Goal: Task Accomplishment & Management: Manage account settings

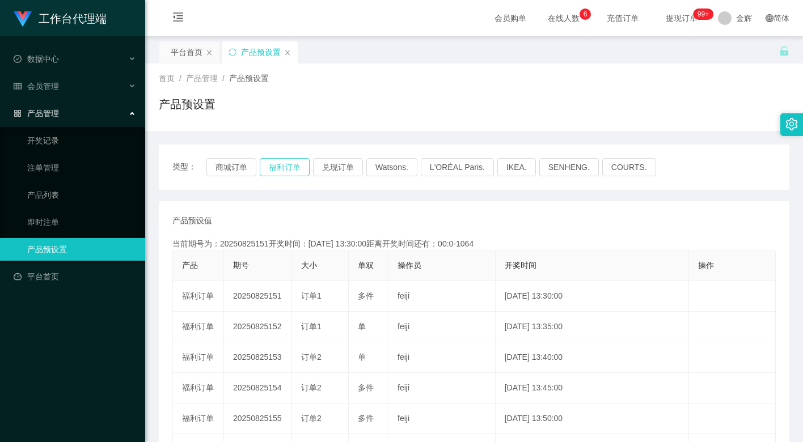
click at [282, 162] on button "福利订单" at bounding box center [285, 167] width 50 height 18
click at [286, 165] on button "福利订单" at bounding box center [285, 167] width 50 height 18
click at [296, 167] on button "福利订单" at bounding box center [285, 167] width 50 height 18
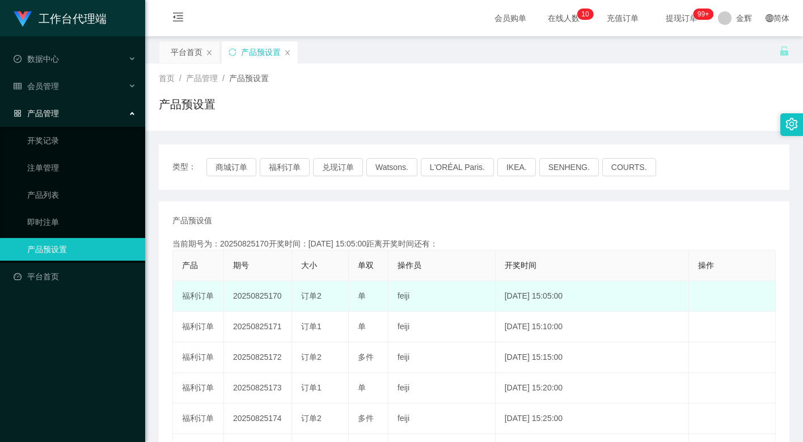
click at [265, 293] on td "20250825170" at bounding box center [258, 296] width 68 height 31
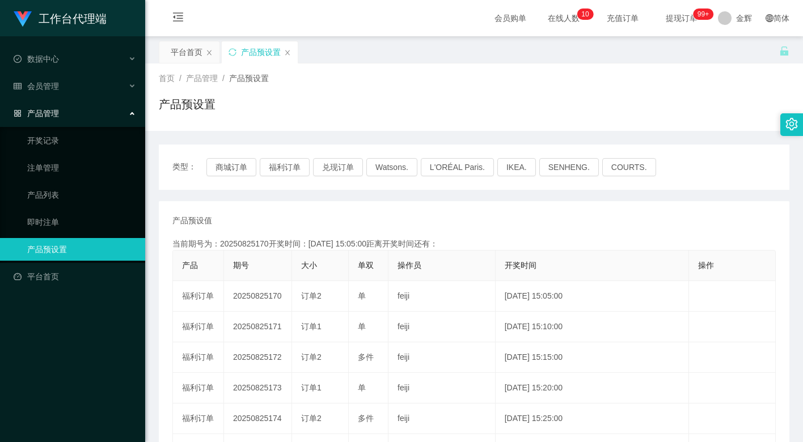
copy td "20250825170"
click at [286, 164] on button "福利订单" at bounding box center [285, 167] width 50 height 18
drag, startPoint x: 616, startPoint y: 87, endPoint x: 622, endPoint y: 82, distance: 7.6
click at [616, 87] on div "首页 / 产品管理 / 产品预设置 / 产品预设置" at bounding box center [474, 97] width 631 height 49
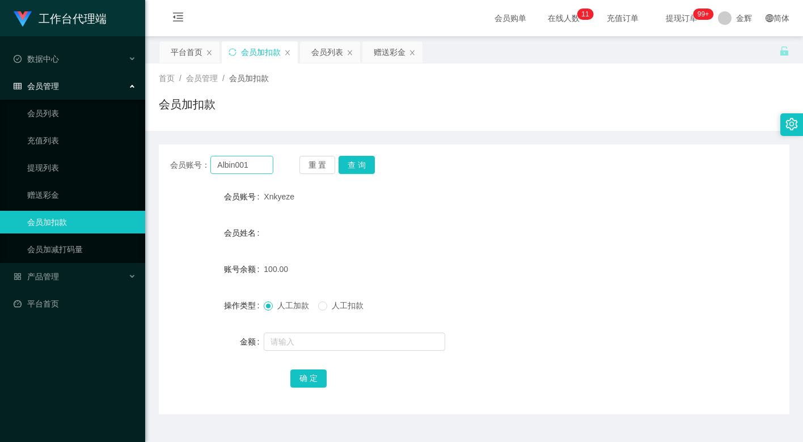
click at [227, 163] on input "Albin001" at bounding box center [241, 165] width 63 height 18
type input "Alvin001"
click at [375, 167] on button "查 询" at bounding box center [357, 165] width 36 height 18
click at [310, 337] on input "text" at bounding box center [354, 342] width 181 height 18
drag, startPoint x: 331, startPoint y: 306, endPoint x: 331, endPoint y: 313, distance: 6.8
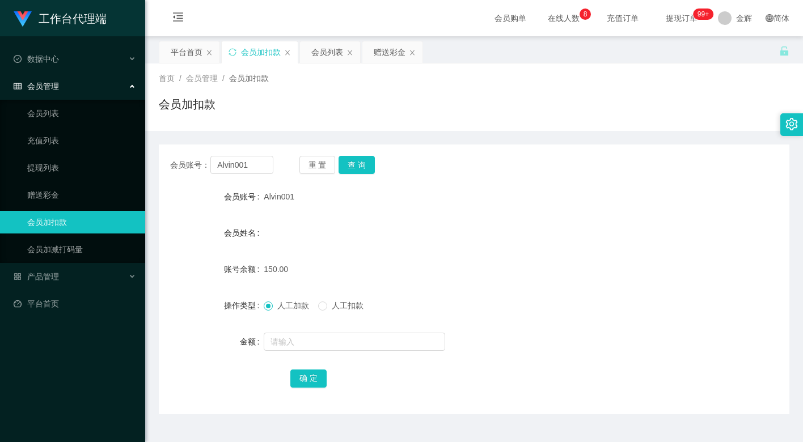
click at [331, 306] on span "人工扣款" at bounding box center [347, 305] width 41 height 9
click at [320, 344] on input "text" at bounding box center [354, 342] width 181 height 18
type input "150"
drag, startPoint x: 368, startPoint y: 225, endPoint x: 359, endPoint y: 220, distance: 9.6
click at [368, 225] on div "会员姓名" at bounding box center [474, 233] width 631 height 23
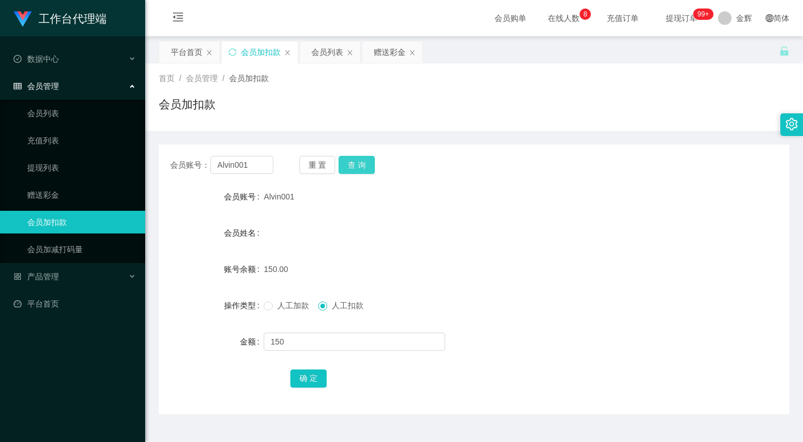
click at [350, 159] on button "查 询" at bounding box center [357, 165] width 36 height 18
drag, startPoint x: 371, startPoint y: 155, endPoint x: 349, endPoint y: 189, distance: 40.4
click at [371, 156] on button "查 询" at bounding box center [357, 165] width 36 height 18
click at [320, 344] on input "text" at bounding box center [354, 342] width 181 height 18
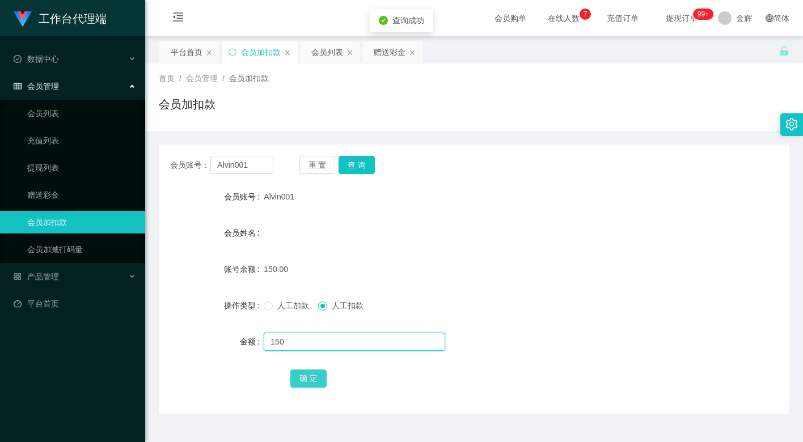
type input "150"
drag, startPoint x: 315, startPoint y: 371, endPoint x: 322, endPoint y: 368, distance: 7.9
click at [315, 371] on button "确 定" at bounding box center [308, 379] width 36 height 18
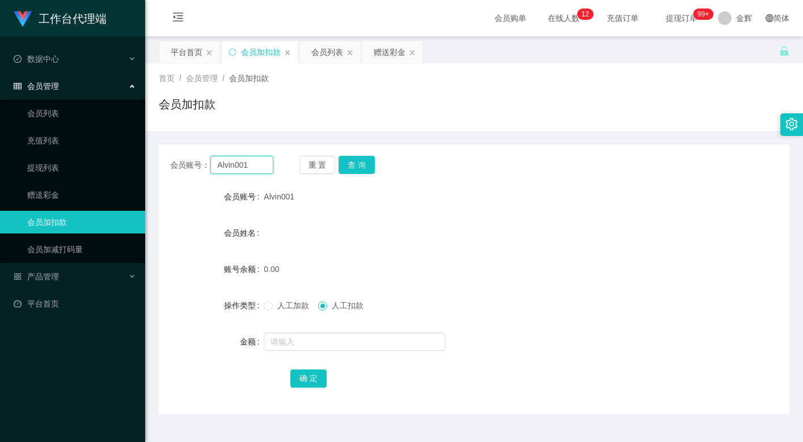
drag, startPoint x: 249, startPoint y: 166, endPoint x: 259, endPoint y: 166, distance: 10.2
click at [249, 166] on input "Alvin001" at bounding box center [241, 165] width 63 height 18
paste input "86225330"
type input "86225330"
click at [348, 160] on button "查 询" at bounding box center [357, 165] width 36 height 18
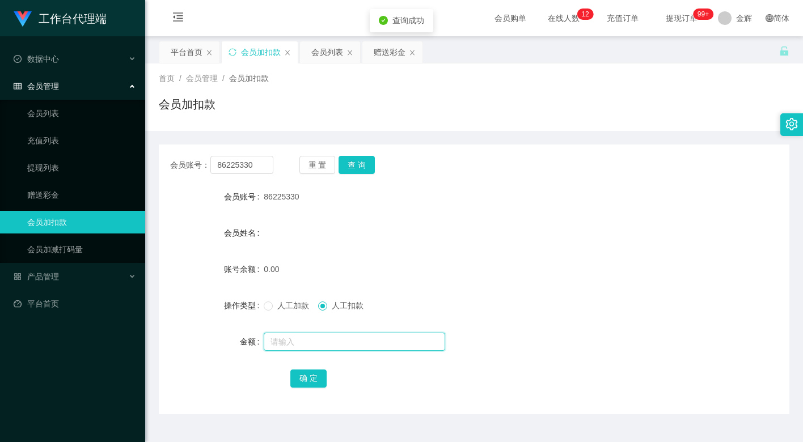
drag, startPoint x: 309, startPoint y: 347, endPoint x: 291, endPoint y: 319, distance: 33.4
click at [308, 348] on input "text" at bounding box center [354, 342] width 181 height 18
click at [279, 317] on form "会员账号 86225330 会员姓名 账号余额 0.00 操作类型 人工加款 人工扣款 金额 确 定" at bounding box center [474, 287] width 631 height 204
click at [284, 306] on span "人工加款" at bounding box center [293, 305] width 41 height 9
click at [292, 337] on input "text" at bounding box center [354, 342] width 181 height 18
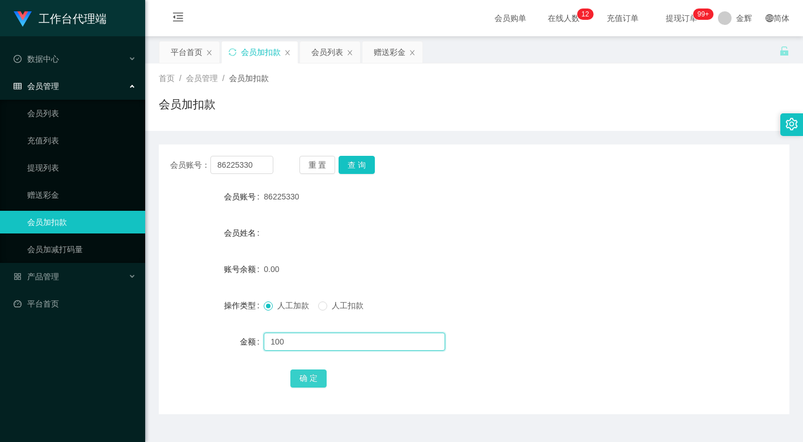
type input "100"
click at [301, 374] on button "确 定" at bounding box center [308, 379] width 36 height 18
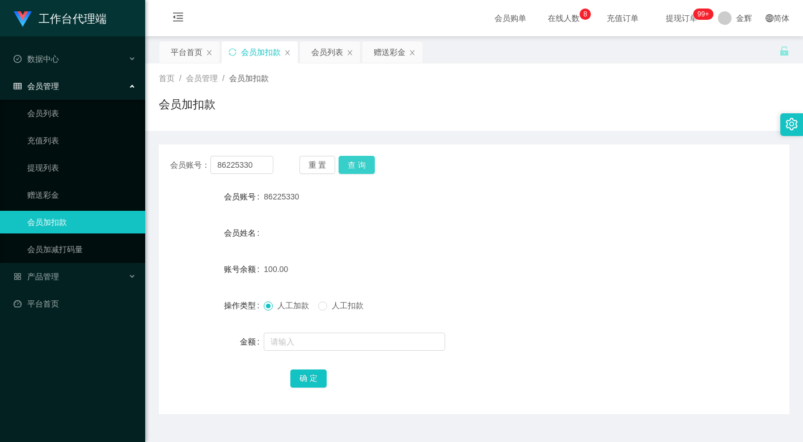
click at [343, 168] on button "查 询" at bounding box center [357, 165] width 36 height 18
click at [344, 165] on button "查 询" at bounding box center [357, 165] width 36 height 18
click at [448, 172] on div "会员账号： 86225330 重 置 查 询" at bounding box center [474, 165] width 631 height 18
click at [396, 201] on div "86225330" at bounding box center [448, 196] width 368 height 23
drag, startPoint x: 244, startPoint y: 167, endPoint x: 267, endPoint y: 163, distance: 23.6
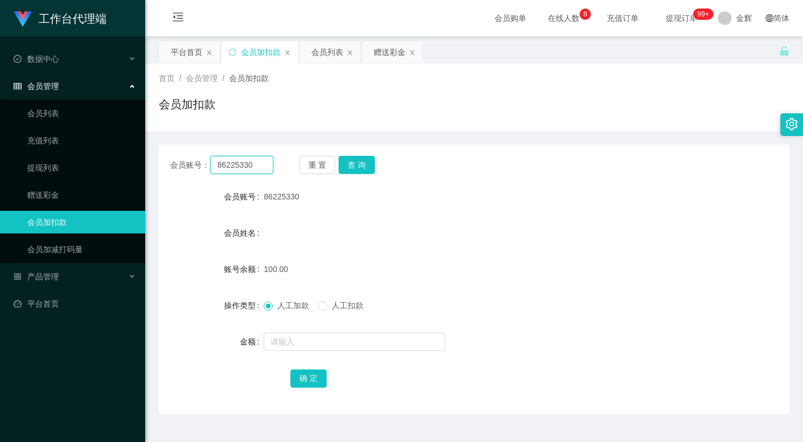
click at [244, 167] on input "86225330" at bounding box center [241, 165] width 63 height 18
click at [349, 157] on button "查 询" at bounding box center [357, 165] width 36 height 18
drag, startPoint x: 230, startPoint y: 162, endPoint x: 281, endPoint y: 166, distance: 51.7
click at [230, 162] on input "86225330" at bounding box center [241, 165] width 63 height 18
paste input "asd52152"
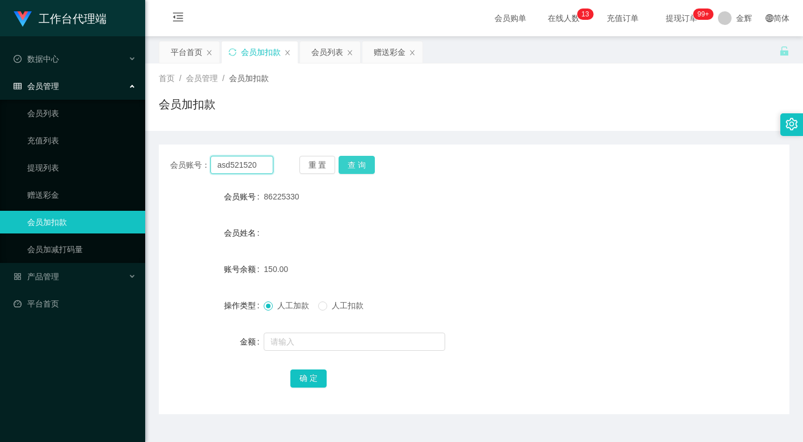
type input "asd521520"
click at [373, 167] on button "查 询" at bounding box center [357, 165] width 36 height 18
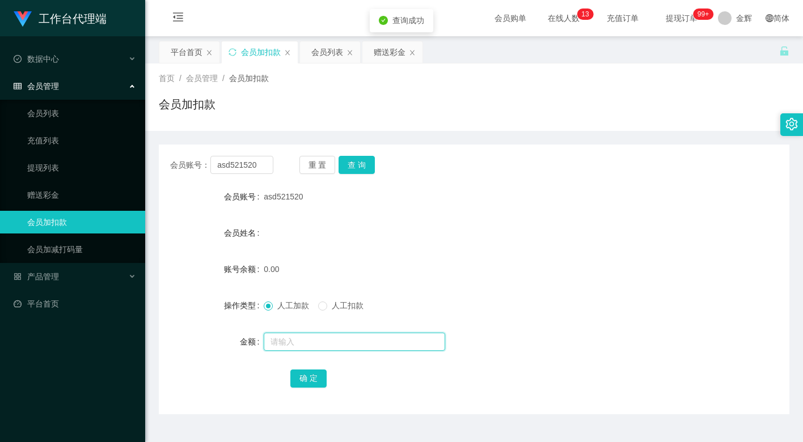
click at [311, 348] on input "text" at bounding box center [354, 342] width 181 height 18
type input "100"
click at [308, 374] on button "确 定" at bounding box center [308, 379] width 36 height 18
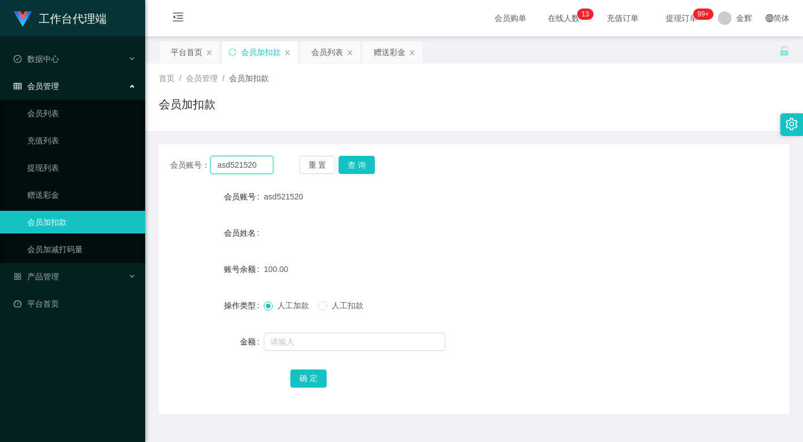
drag, startPoint x: 252, startPoint y: 157, endPoint x: 252, endPoint y: 164, distance: 6.8
click at [252, 157] on input "asd521520" at bounding box center [241, 165] width 63 height 18
paste input "8622533"
type input "86225330"
click at [354, 162] on button "查 询" at bounding box center [357, 165] width 36 height 18
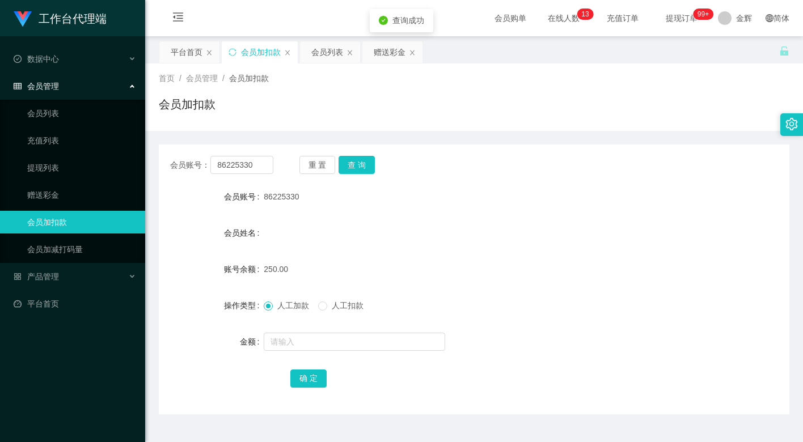
click at [328, 300] on label "人工扣款" at bounding box center [343, 306] width 50 height 12
click at [322, 336] on input "text" at bounding box center [354, 342] width 181 height 18
type input "25"
click at [318, 343] on input "text" at bounding box center [354, 342] width 181 height 18
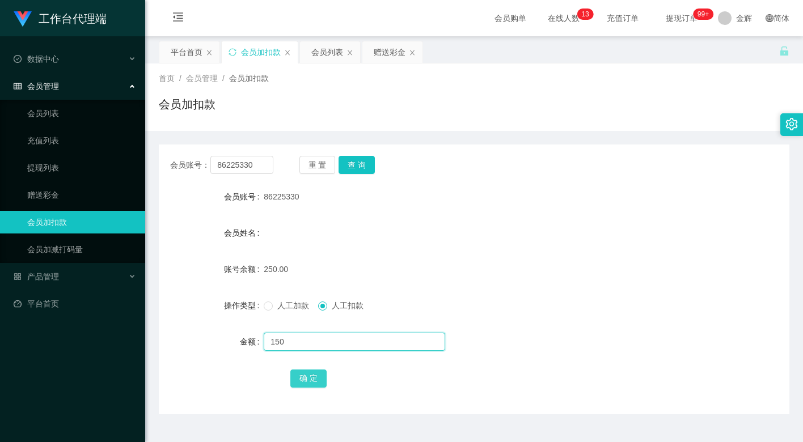
type input "150"
click at [307, 377] on button "确 定" at bounding box center [308, 379] width 36 height 18
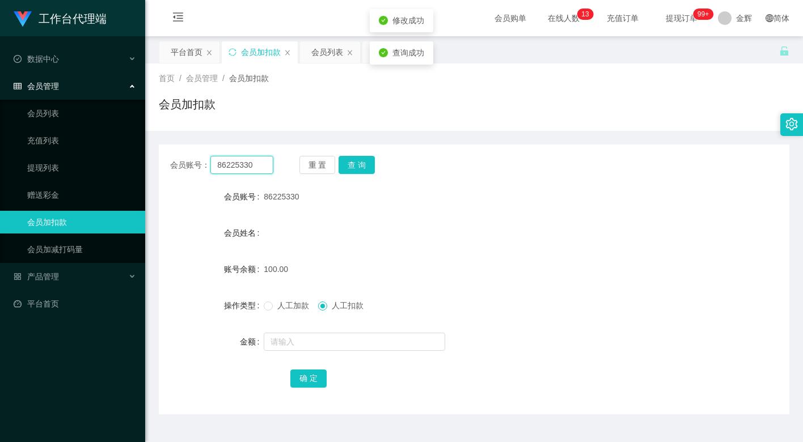
click at [250, 167] on input "86225330" at bounding box center [241, 165] width 63 height 18
click at [249, 164] on input "86225330" at bounding box center [241, 165] width 63 height 18
click at [354, 159] on button "查 询" at bounding box center [357, 165] width 36 height 18
click at [89, 193] on link "赠送彩金" at bounding box center [81, 195] width 109 height 23
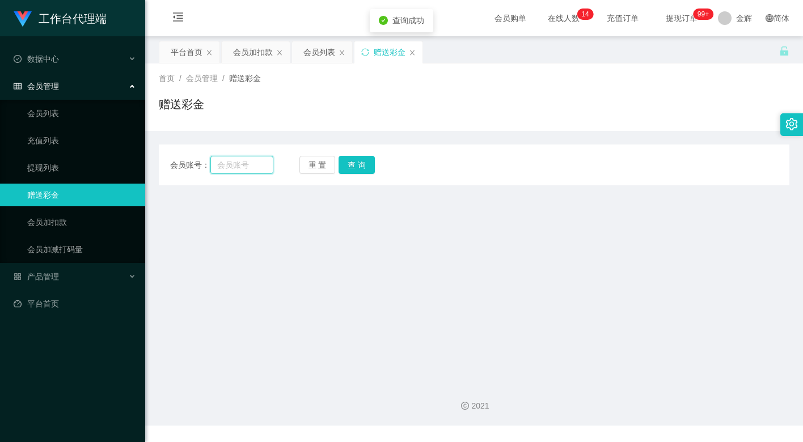
click at [240, 165] on input "text" at bounding box center [241, 165] width 63 height 18
paste input "86225330"
type input "86225330"
drag, startPoint x: 348, startPoint y: 161, endPoint x: 356, endPoint y: 168, distance: 11.6
click at [348, 161] on button "查 询" at bounding box center [357, 165] width 36 height 18
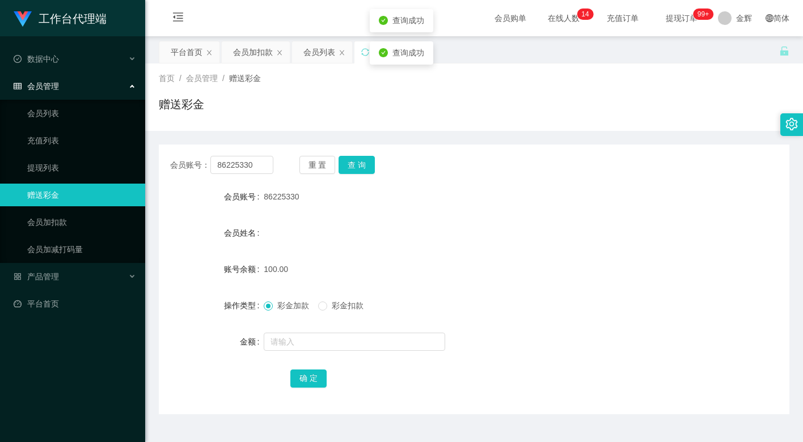
click at [346, 308] on span "彩金扣款" at bounding box center [347, 305] width 41 height 9
click at [339, 340] on input "text" at bounding box center [354, 342] width 181 height 18
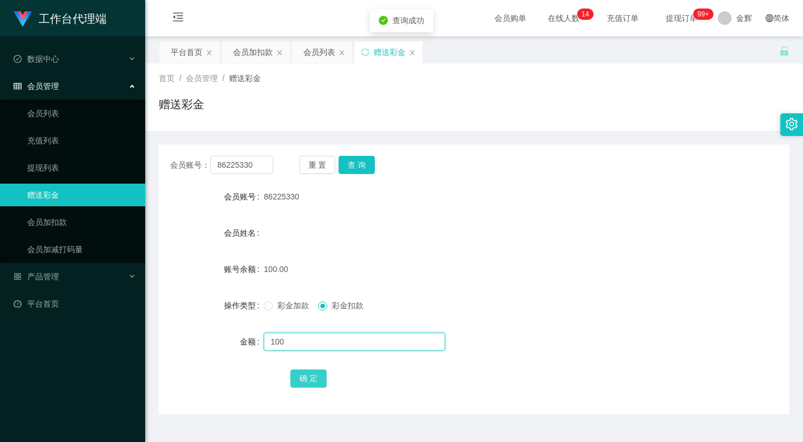
type input "100"
click at [308, 377] on button "确 定" at bounding box center [308, 379] width 36 height 18
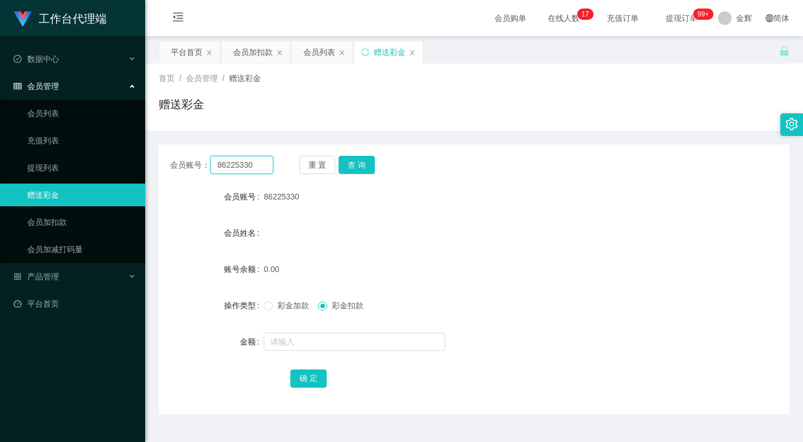
click at [243, 172] on input "86225330" at bounding box center [241, 165] width 63 height 18
paste input "asd52152"
type input "asd521520"
click at [366, 164] on button "查 询" at bounding box center [357, 165] width 36 height 18
click at [514, 168] on div "会员账号： asd521520 重 置 查 询" at bounding box center [474, 165] width 631 height 18
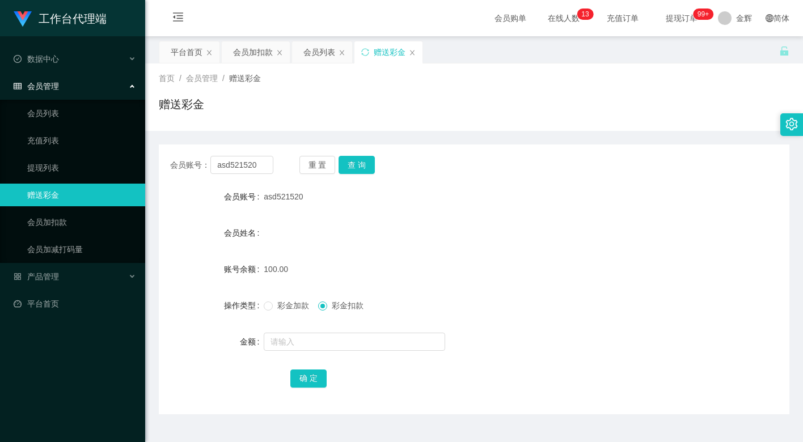
click at [182, 295] on div "操作类型" at bounding box center [211, 305] width 105 height 23
